Goal: Information Seeking & Learning: Understand process/instructions

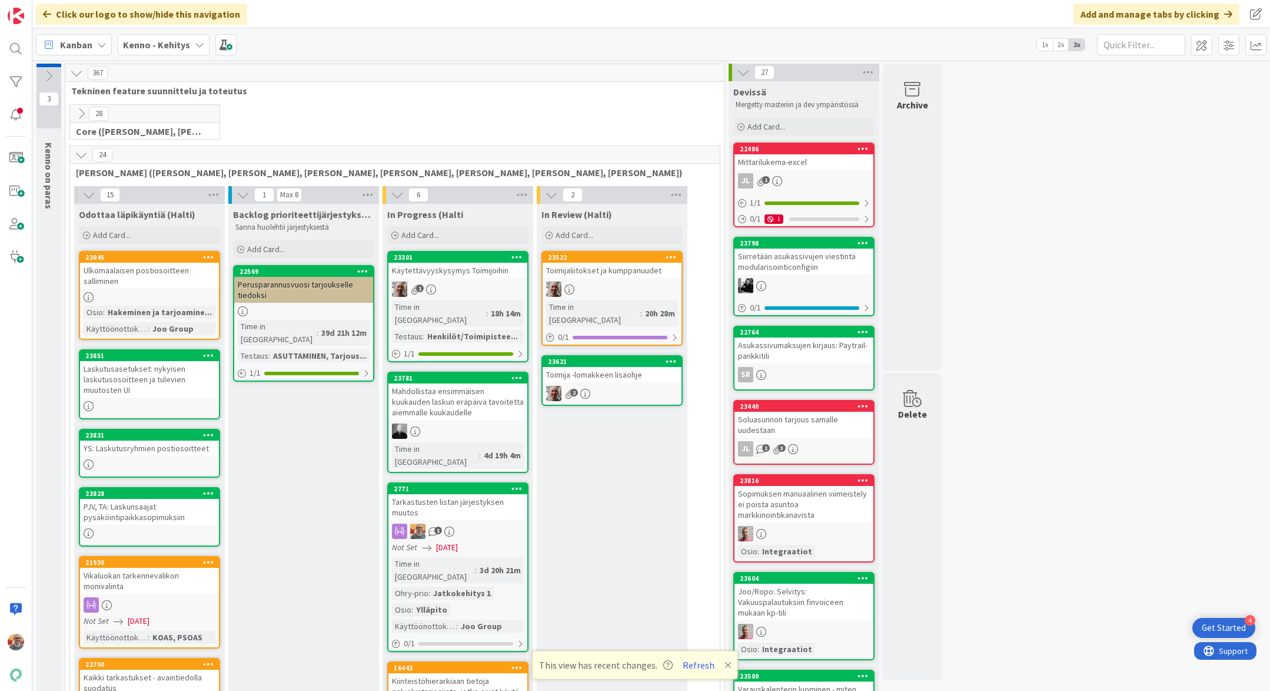
click at [485, 494] on div "Tarkastusten listan järjestyksen muutos" at bounding box center [458, 507] width 139 height 26
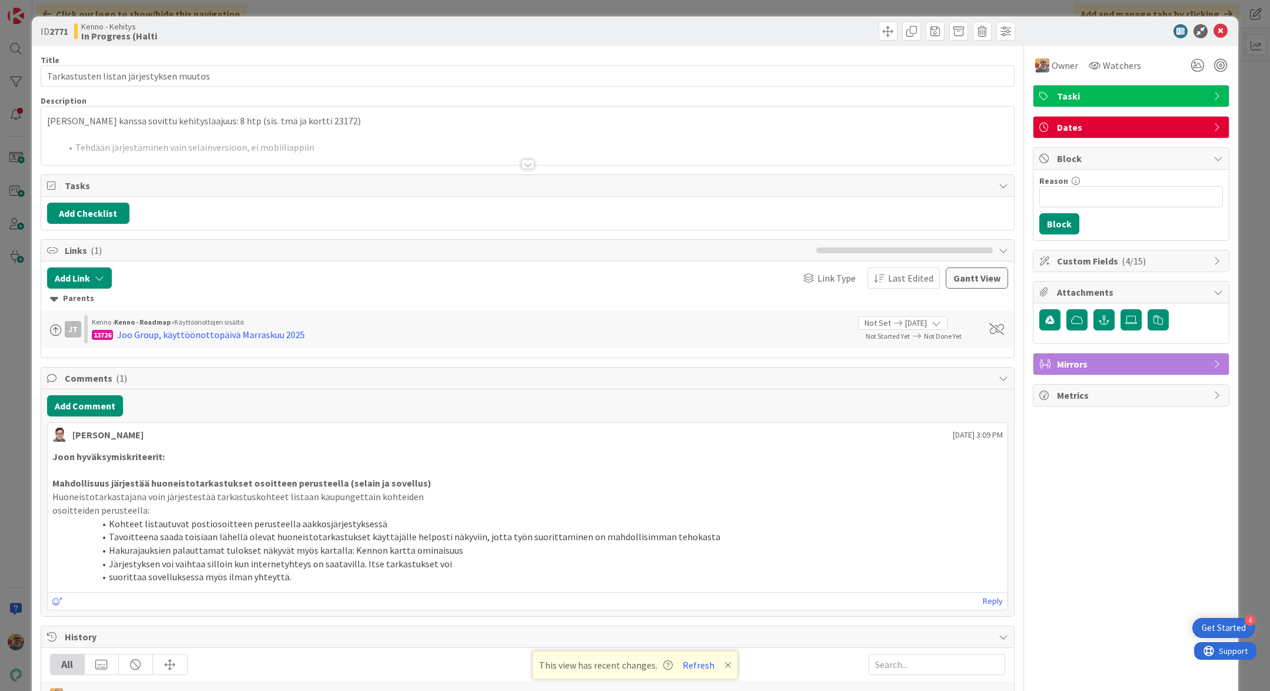
click at [356, 125] on p "[PERSON_NAME] kanssa sovittu kehityslaajuus: 8 htp (sis. tmä ja kortti 23172)" at bounding box center [527, 121] width 961 height 14
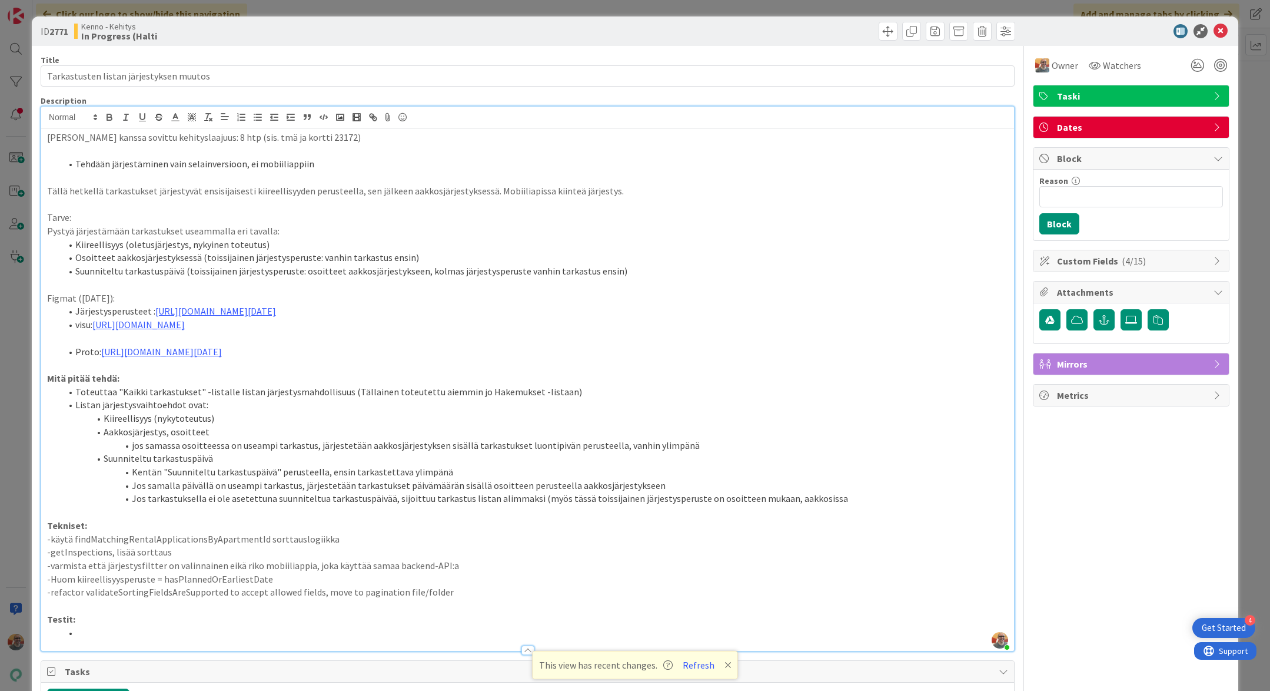
click at [215, 239] on li "Kiireellisyys (oletusjärjestys, nykyinen toteutus)" at bounding box center [534, 245] width 947 height 14
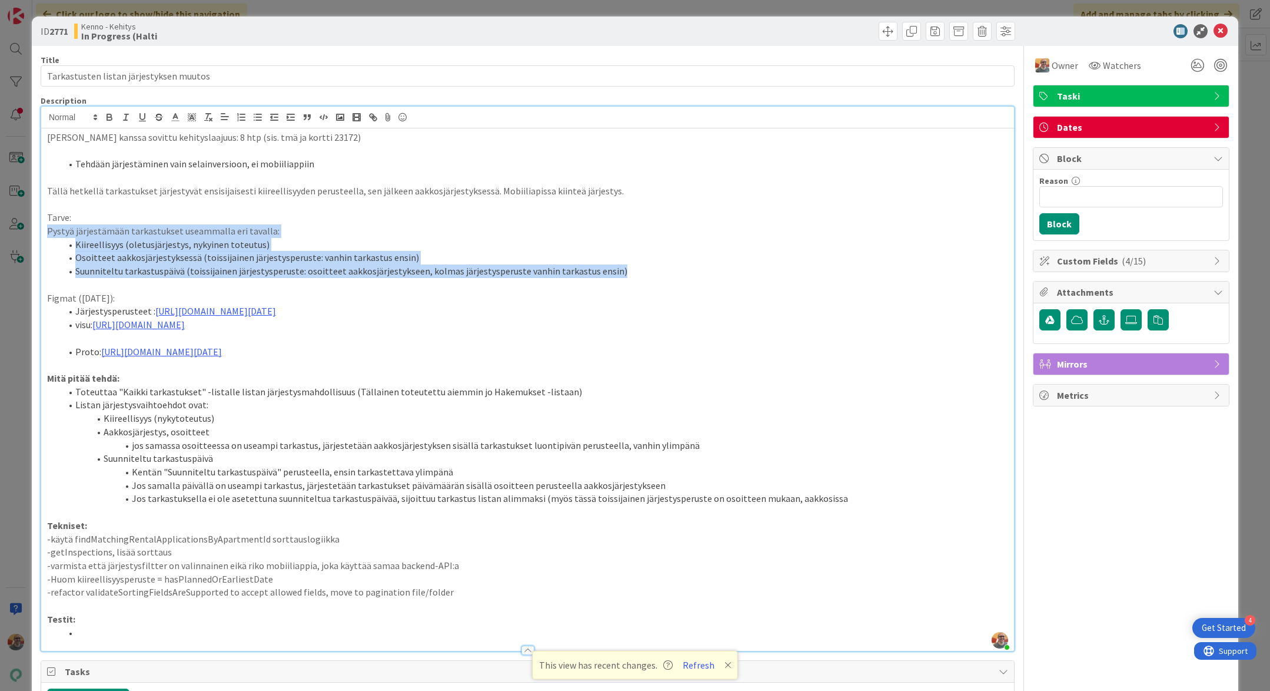
drag, startPoint x: 634, startPoint y: 269, endPoint x: 45, endPoint y: 227, distance: 590.2
click at [45, 227] on div "[PERSON_NAME] kanssa sovittu kehityslaajuus: 8 htp (sis. tmä ja kortti 23172) T…" at bounding box center [527, 389] width 973 height 522
copy div "Pystyä järjestämään tarkastukset useammalla eri tavalla: Kiireellisyys (oletusj…"
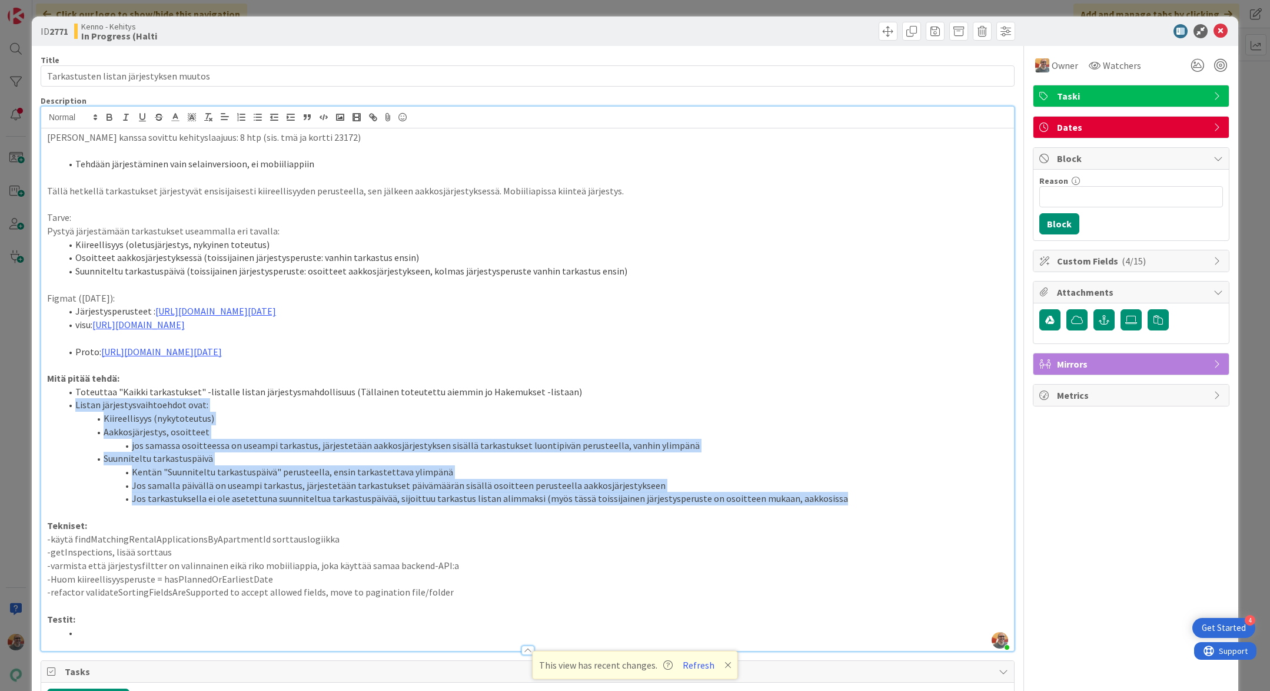
drag, startPoint x: 835, startPoint y: 515, endPoint x: 45, endPoint y: 417, distance: 796.6
click at [45, 417] on div "[PERSON_NAME] kanssa sovittu kehityslaajuus: 8 htp (sis. tmä ja kortti 23172) T…" at bounding box center [527, 389] width 973 height 522
copy ol "Listan järjestysvaihtoehdot ovat: Kiireellisyys (nykytoteutus) Aakkosjärjestys,…"
